Goal: Task Accomplishment & Management: Complete application form

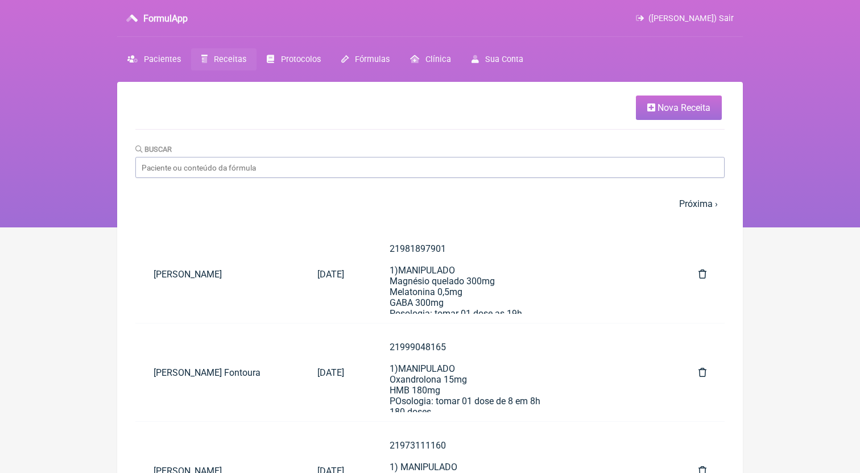
click at [650, 100] on link "Nova Receita" at bounding box center [679, 108] width 86 height 24
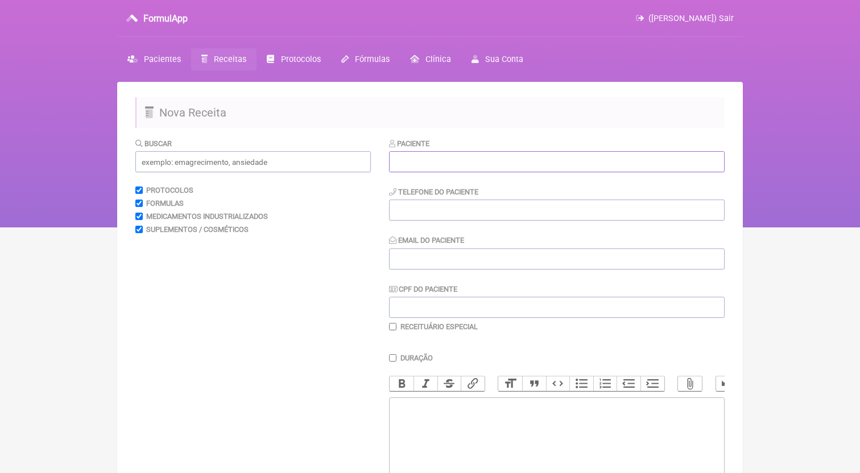
click at [522, 170] on input "text" at bounding box center [556, 161] width 335 height 21
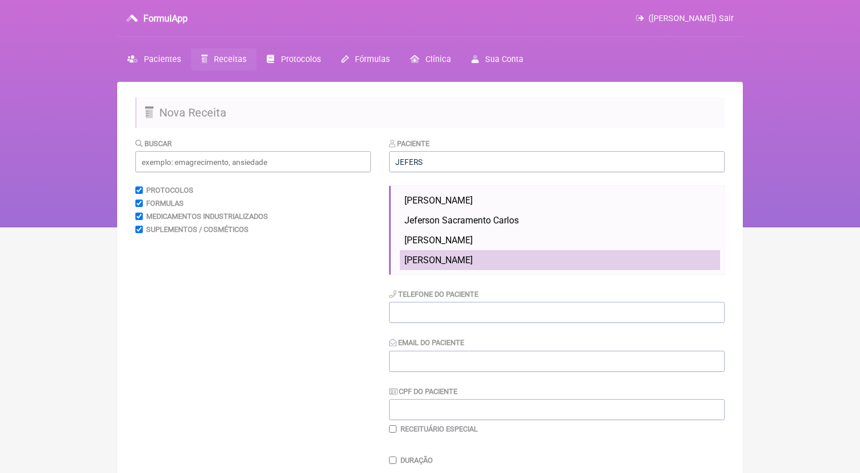
click at [505, 254] on li "[PERSON_NAME]" at bounding box center [560, 260] width 320 height 20
type input "[PERSON_NAME]"
type input "21996484649"
type input "[EMAIL_ADDRESS][DOMAIN_NAME]"
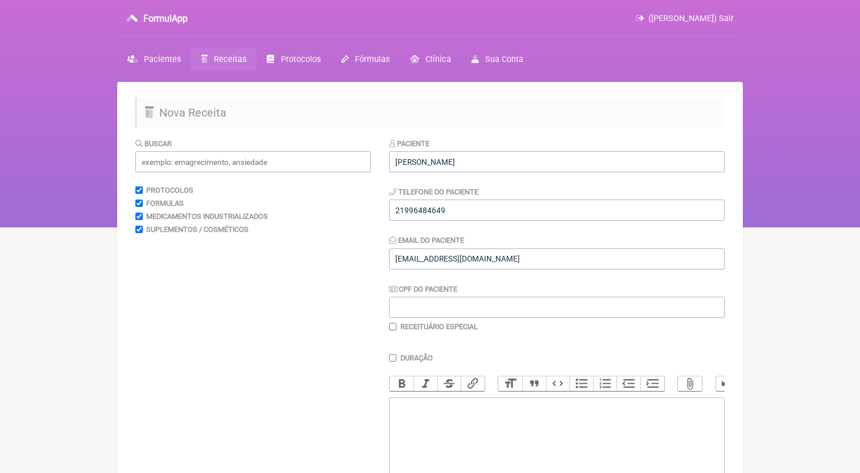
click at [482, 222] on div "Paciente [PERSON_NAME] Telefone do Paciente 21996484649 Email do Paciente [EMAI…" at bounding box center [556, 235] width 335 height 194
click at [481, 219] on input "21996484649" at bounding box center [556, 210] width 335 height 21
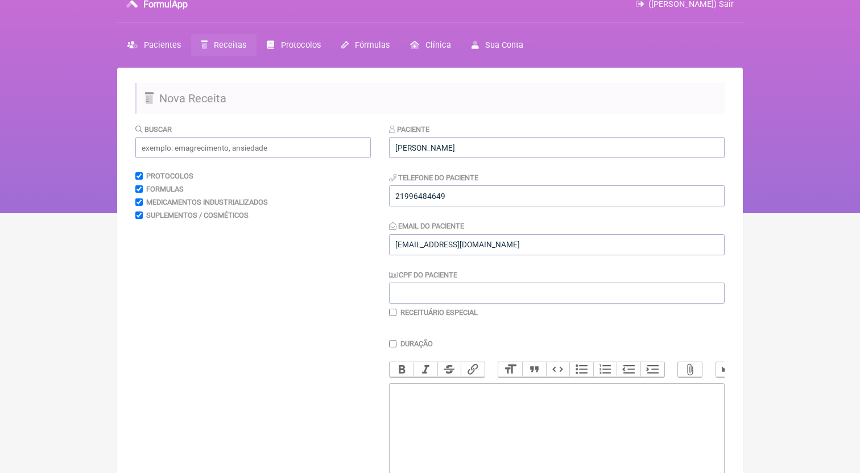
click at [481, 402] on trix-editor at bounding box center [556, 451] width 335 height 136
paste trix-editor "<div>21996484649</div>"
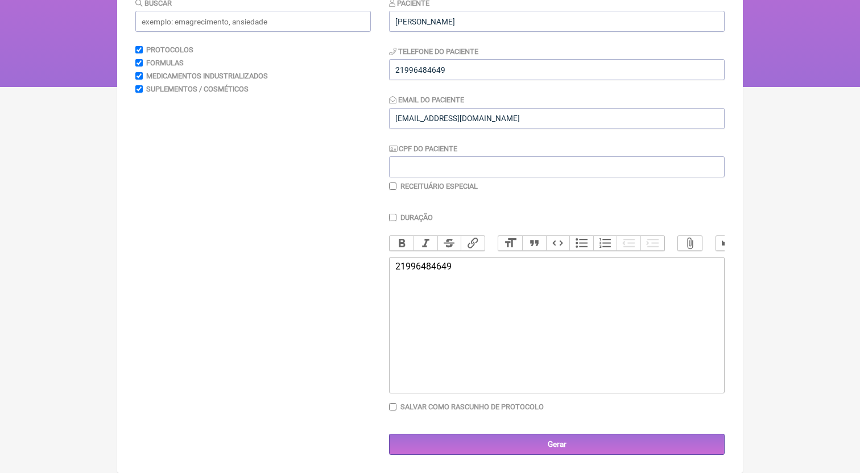
paste trix-editor "<div>21996484649<br><br><br>21996484649<br>1)MANIPULADO<br>Tadalafila 5mg<br>[M…"
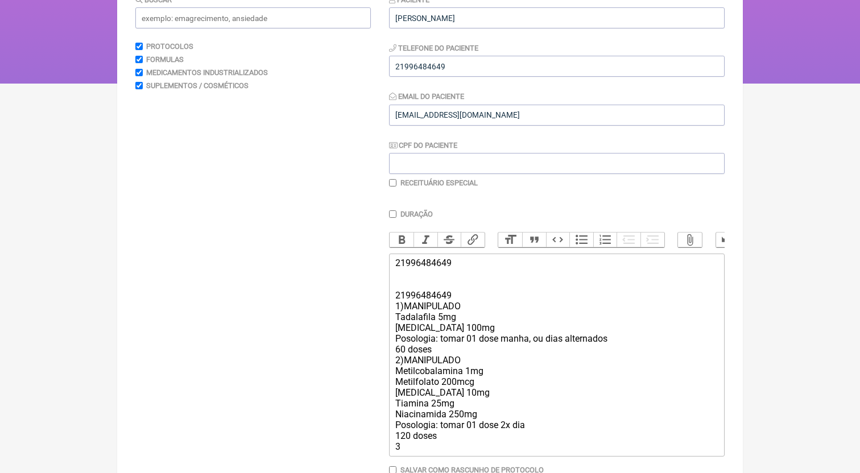
click at [447, 355] on div "21996484649 21996484649 1)MANIPULADO Tadalafila 5mg [MEDICAL_DATA] 100mg Posolo…" at bounding box center [556, 355] width 323 height 194
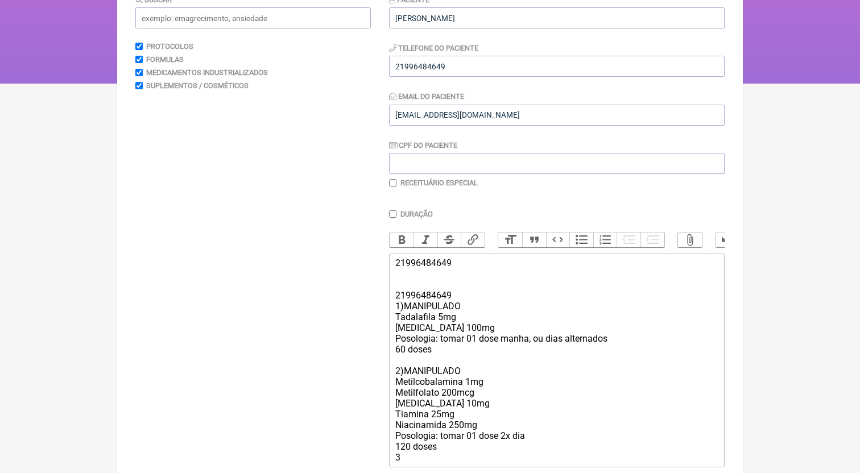
click at [455, 455] on div "21996484649 21996484649 1)MANIPULADO Tadalafila 5mg [MEDICAL_DATA] 100mg Posolo…" at bounding box center [556, 360] width 323 height 205
click at [455, 458] on div "21996484649 21996484649 1)MANIPULADO Tadalafila 5mg [MEDICAL_DATA] 100mg Posolo…" at bounding box center [556, 360] width 323 height 205
click at [457, 450] on div "21996484649 21996484649 1)MANIPULADO Tadalafila 5mg [MEDICAL_DATA] 100mg Posolo…" at bounding box center [556, 360] width 323 height 205
click at [447, 463] on div "21996484649 21996484649 1)MANIPULADO Tadalafila 5mg [MEDICAL_DATA] 100mg Posolo…" at bounding box center [556, 366] width 323 height 216
click at [448, 468] on div "21996484649 21996484649 1)MANIPULADO Tadalafila 5mg [MEDICAL_DATA] 100mg Posolo…" at bounding box center [556, 366] width 323 height 216
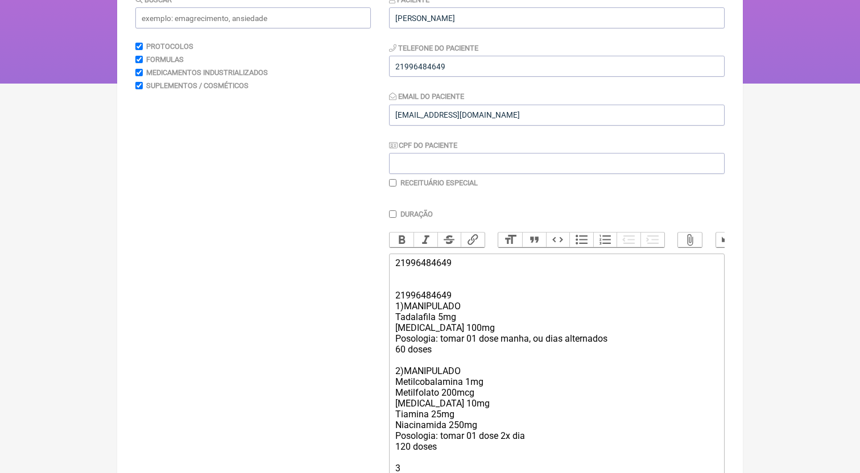
scroll to position [232, 0]
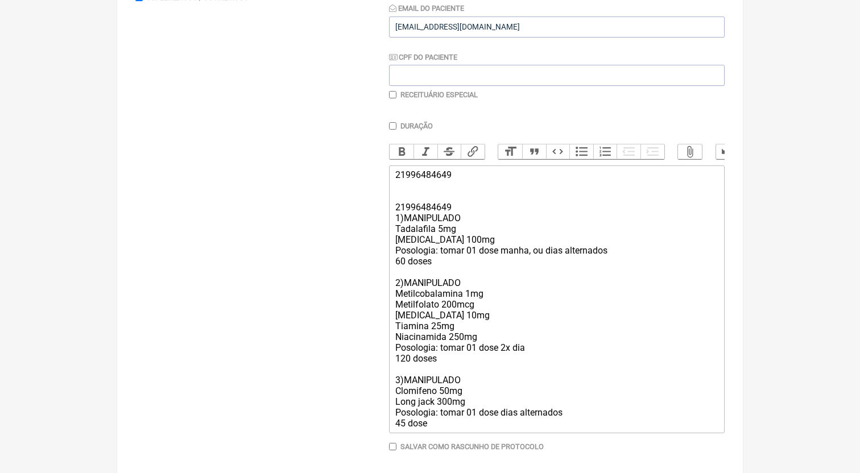
type trix-editor "<div>21996484649<br><br><br>21996484649<br>1)MANIPULADO<br>Tadalafila 5mg<br>[M…"
